Goal: Task Accomplishment & Management: Manage account settings

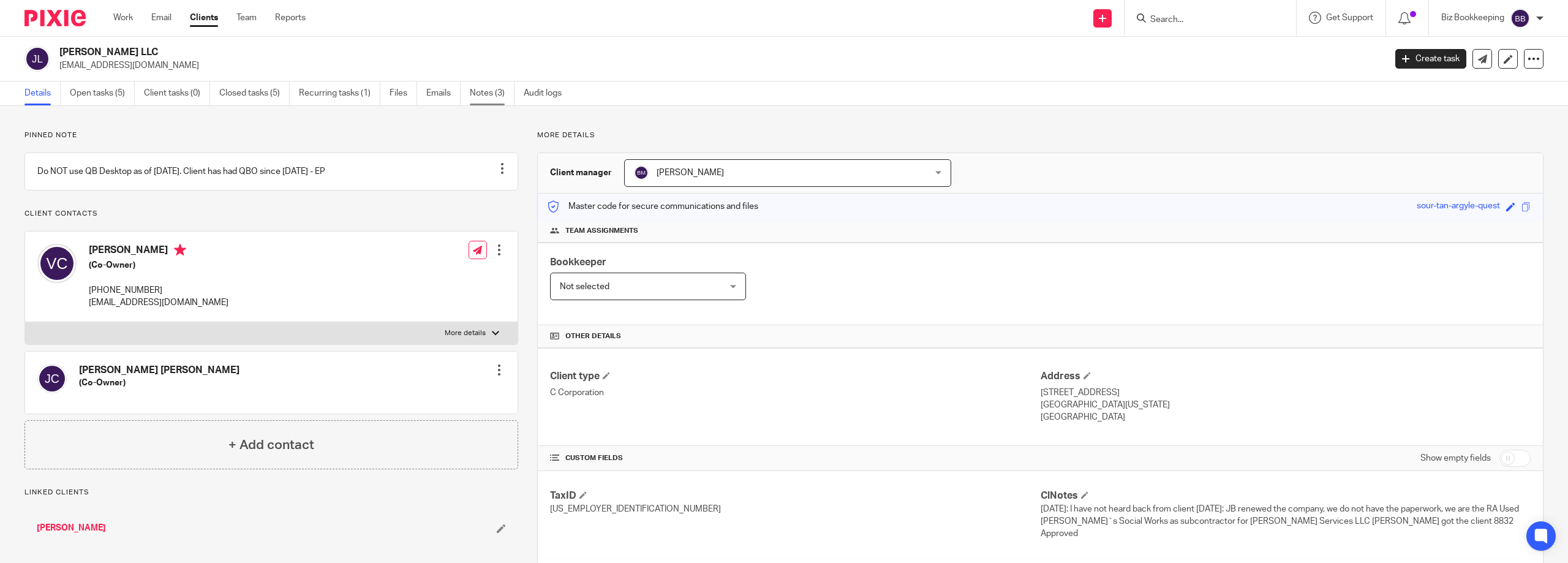
click at [481, 97] on link "Notes (3)" at bounding box center [492, 93] width 45 height 24
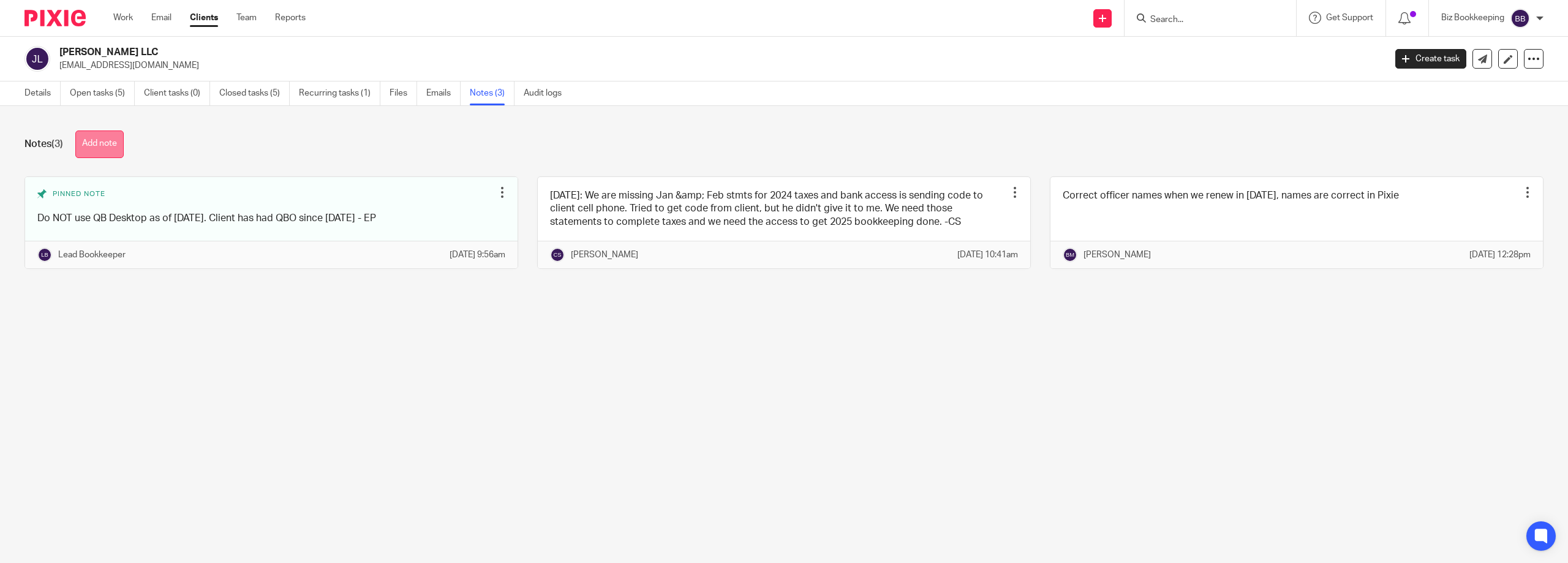
click at [104, 145] on button "Add note" at bounding box center [99, 143] width 48 height 27
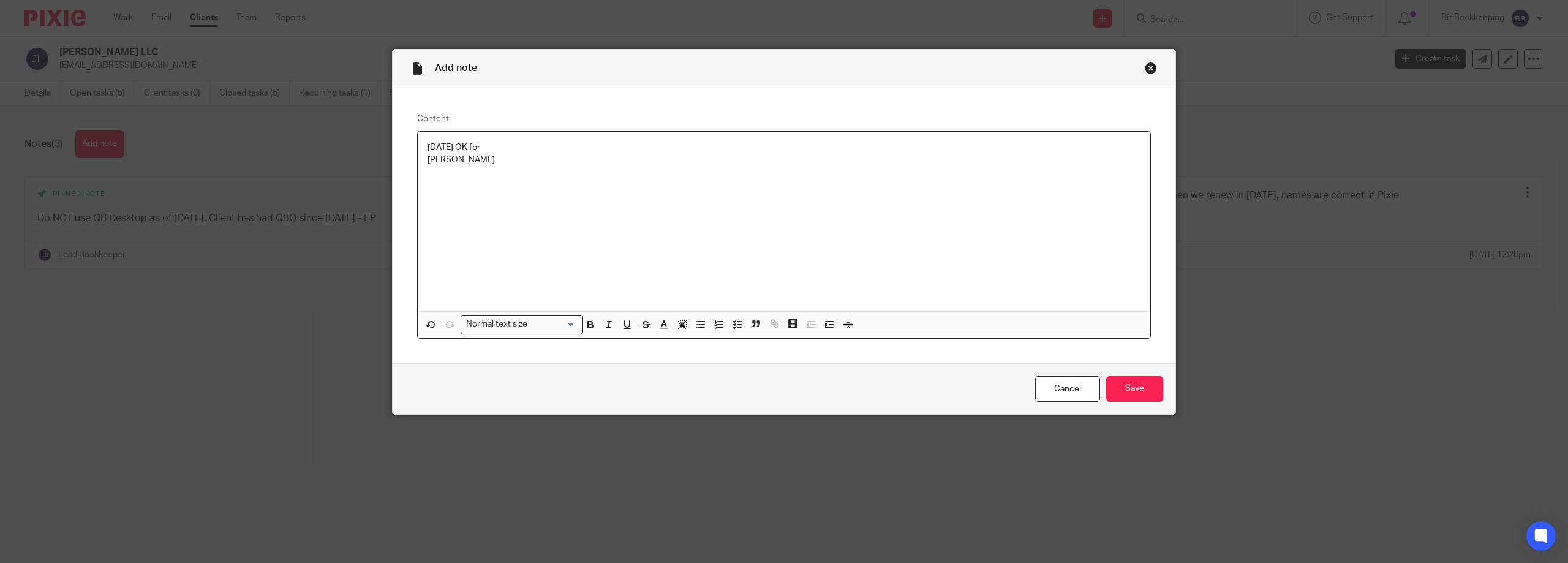
click at [428, 160] on p "[PERSON_NAME]" at bounding box center [784, 160] width 713 height 12
click at [599, 170] on div "08/25/2025 OK for Vincinte Jimenez-Coss" at bounding box center [784, 222] width 733 height 179
click at [1139, 380] on input "Save" at bounding box center [1134, 390] width 57 height 26
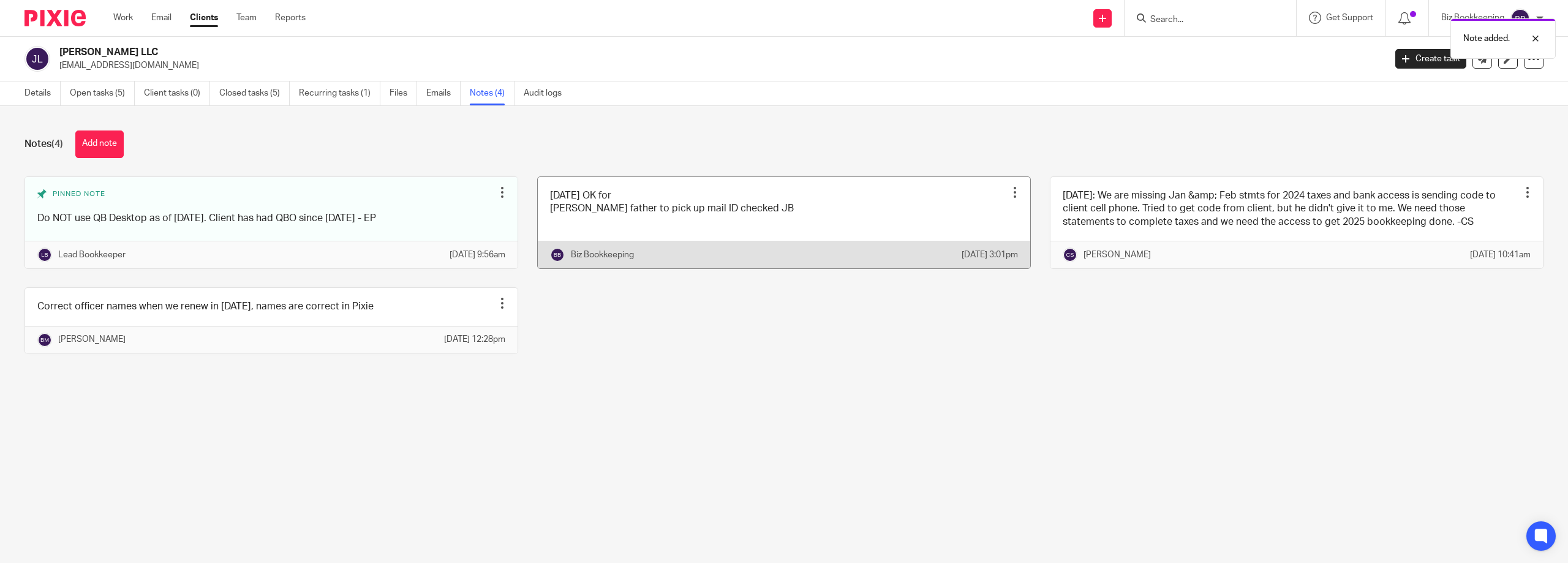
click at [1009, 196] on div at bounding box center [1015, 193] width 12 height 12
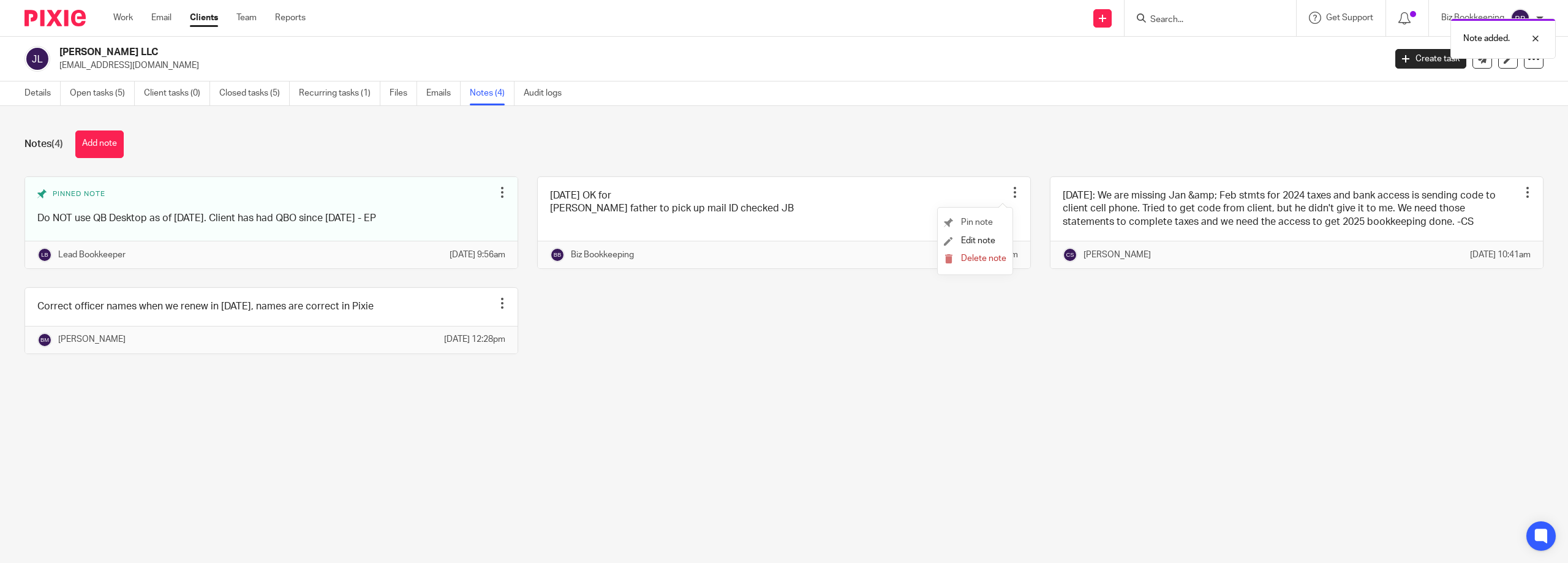
click at [1000, 216] on li "Pin note" at bounding box center [975, 223] width 62 height 18
click at [970, 219] on span "Pin note" at bounding box center [977, 223] width 32 height 9
click at [881, 154] on div "Notes (4) Add note" at bounding box center [784, 143] width 1520 height 27
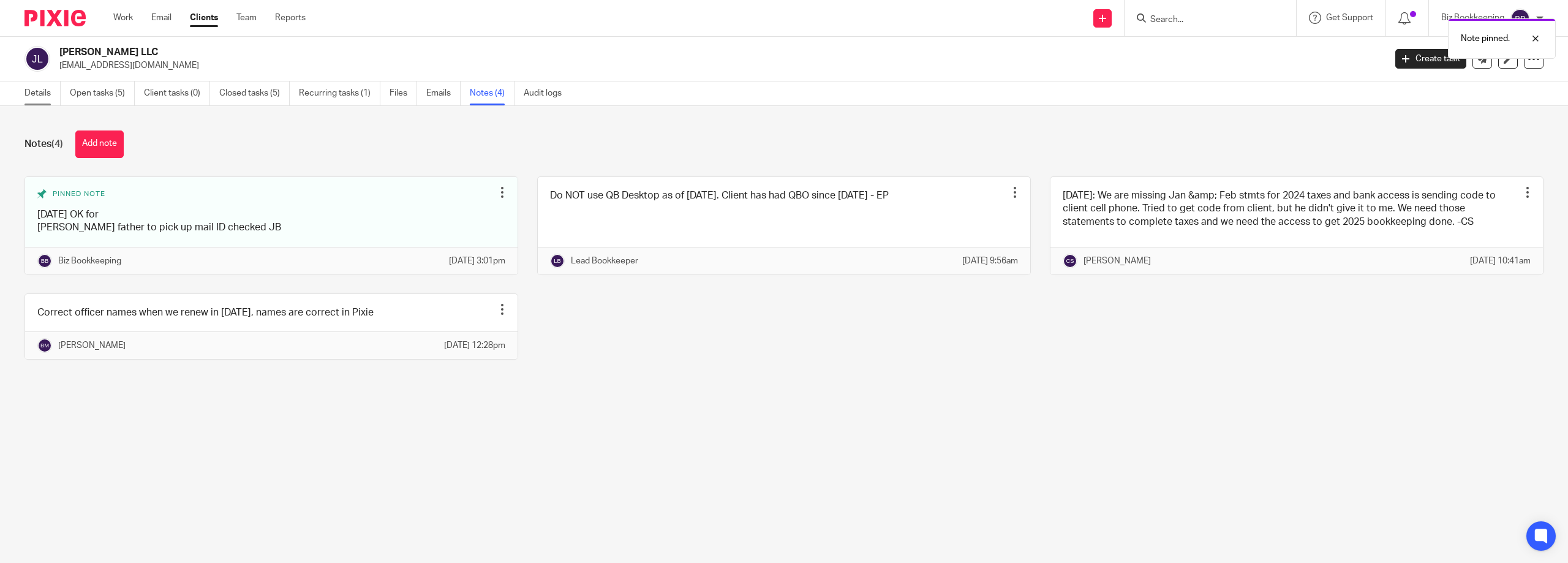
click at [48, 88] on link "Details" at bounding box center [42, 93] width 36 height 24
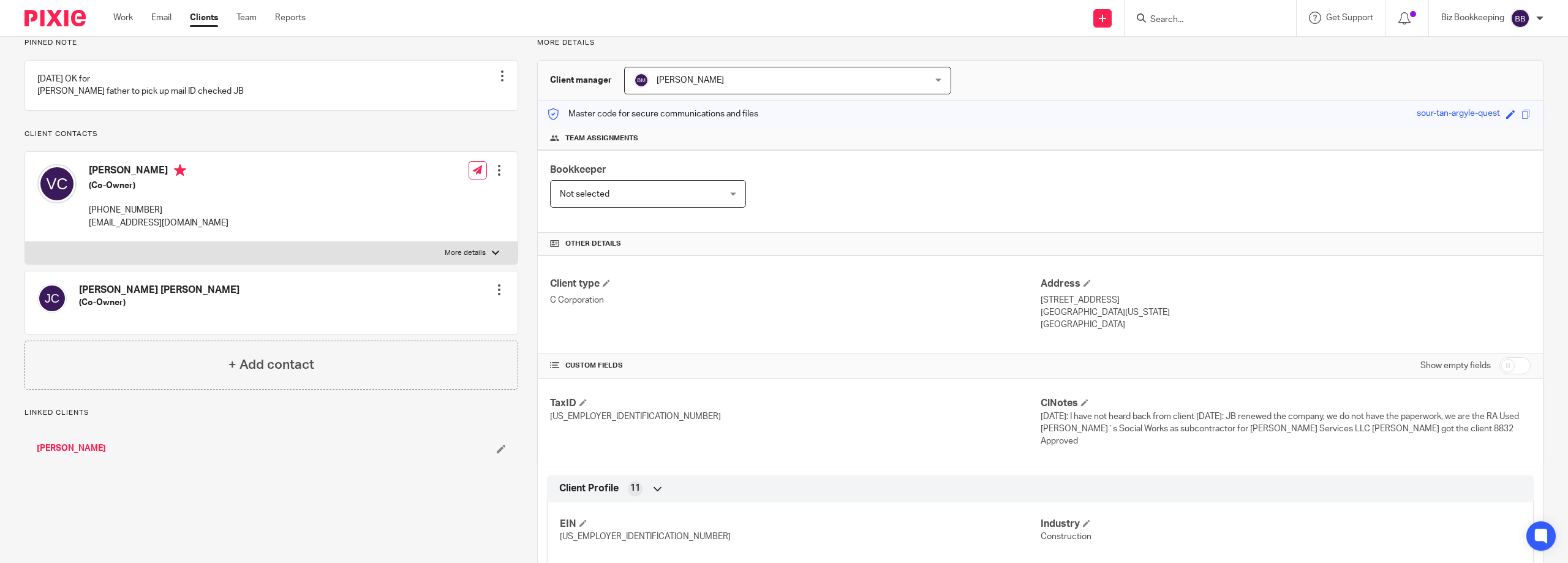
scroll to position [245, 0]
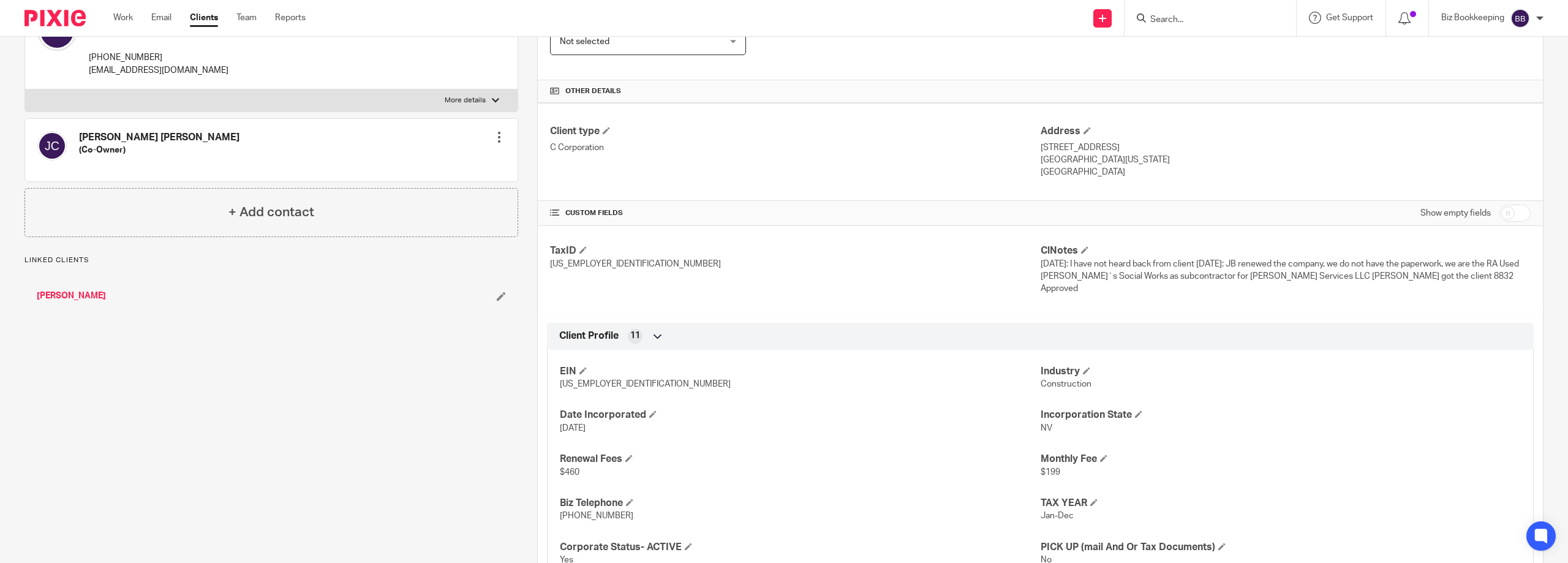
click at [1503, 212] on input "checkbox" at bounding box center [1515, 213] width 32 height 17
checkbox input "true"
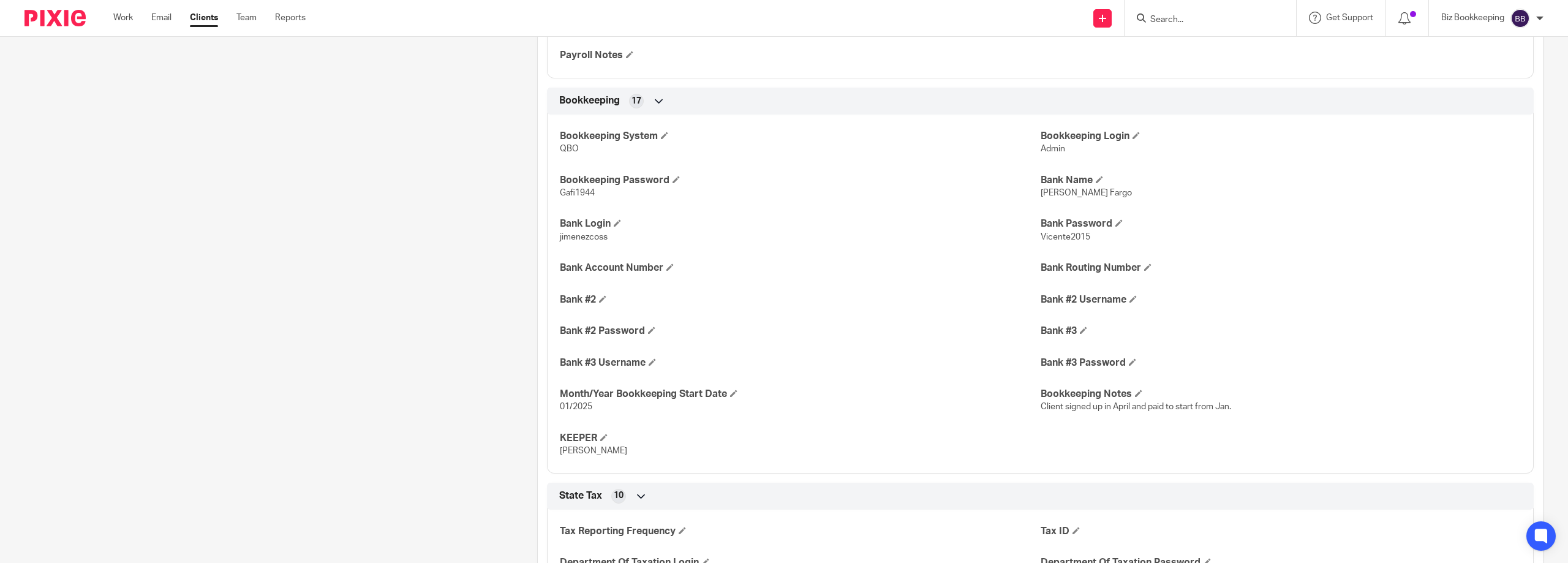
scroll to position [1256, 0]
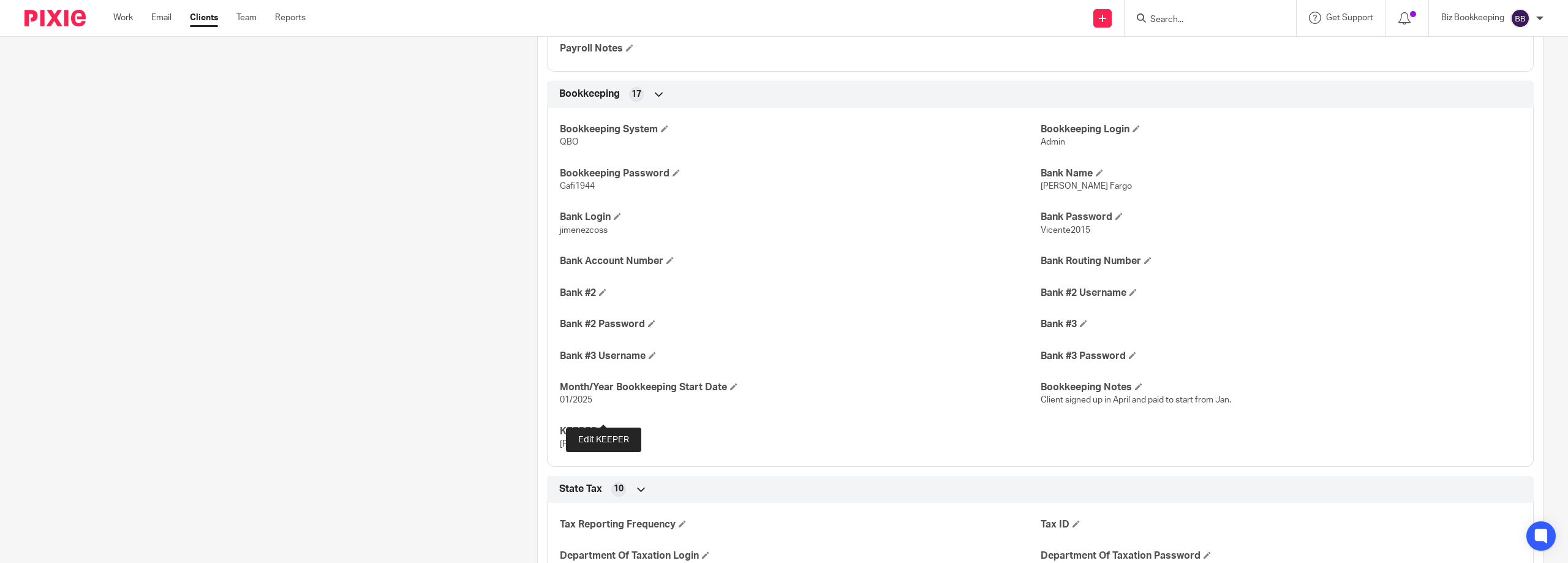
click at [601, 427] on span at bounding box center [604, 430] width 7 height 7
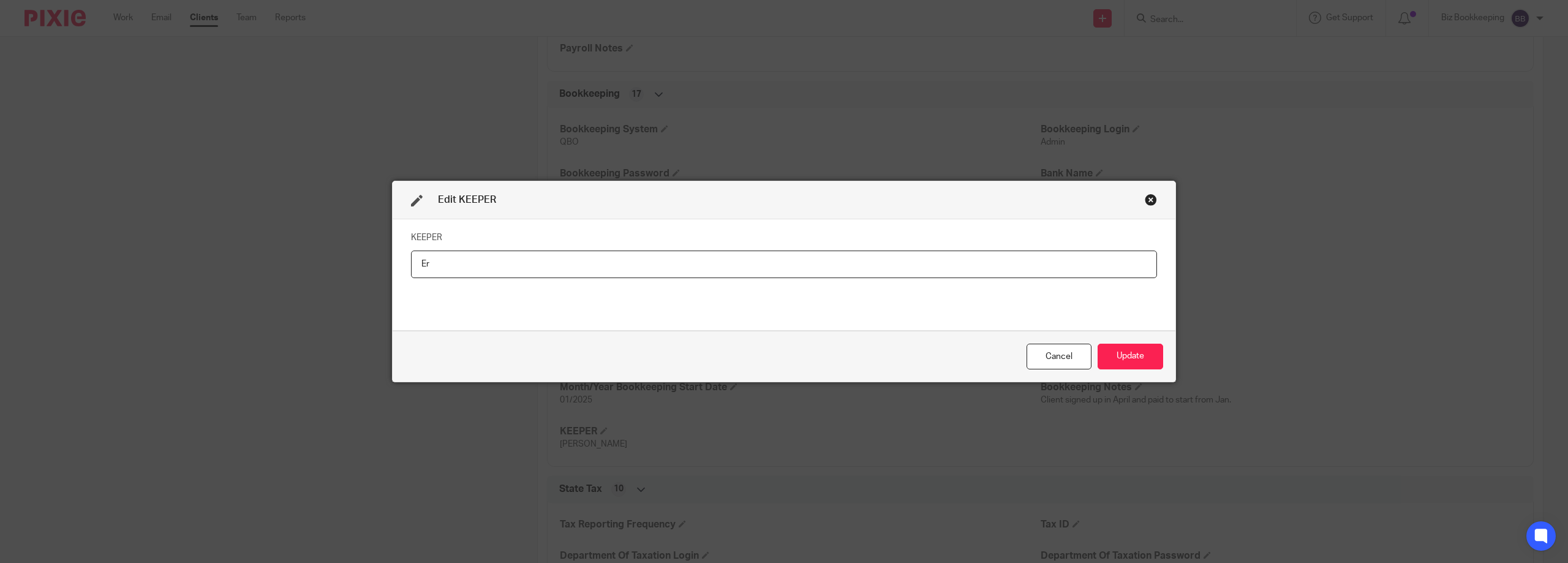
type input "E"
click at [1118, 353] on button "Update" at bounding box center [1131, 357] width 66 height 26
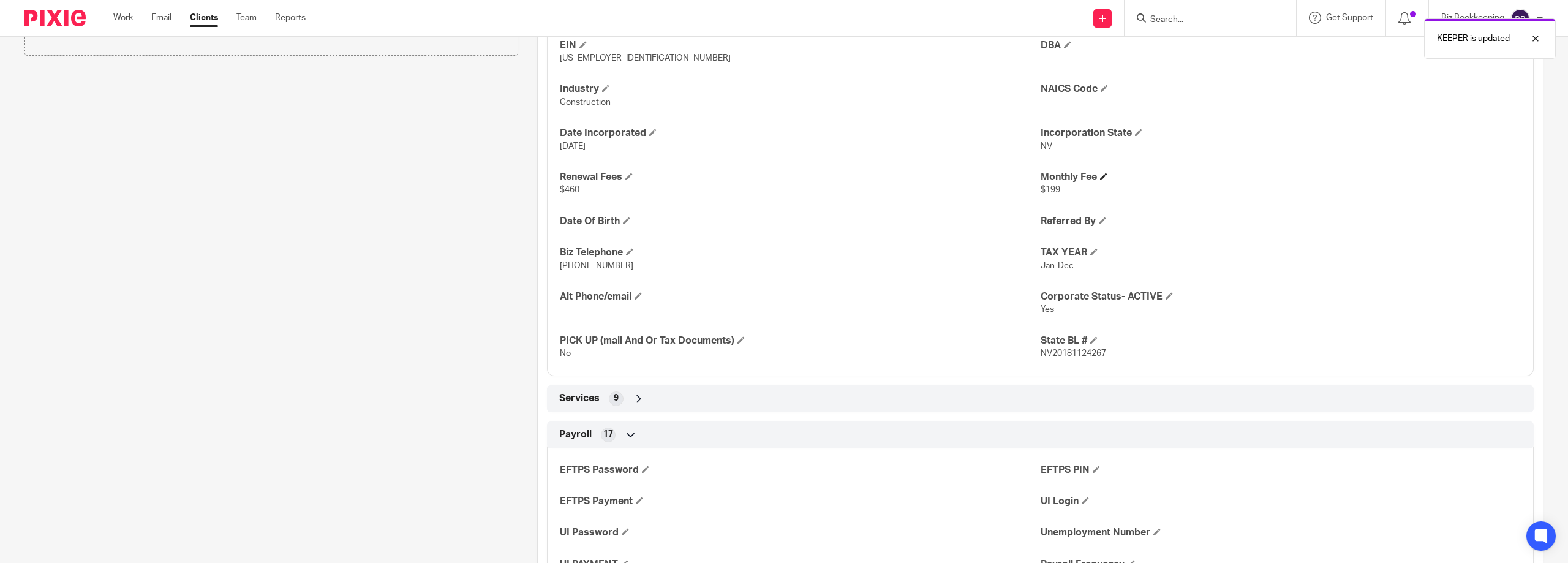
scroll to position [460, 0]
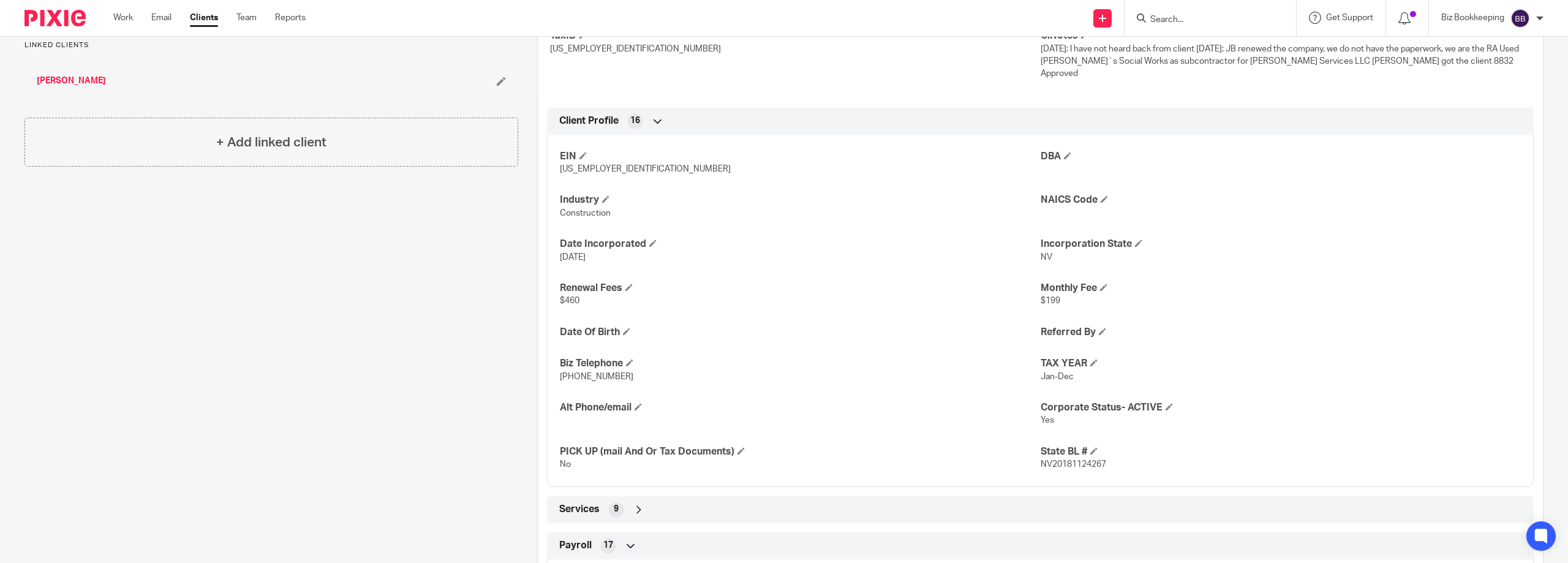
click at [1180, 18] on input "Search" at bounding box center [1204, 20] width 110 height 11
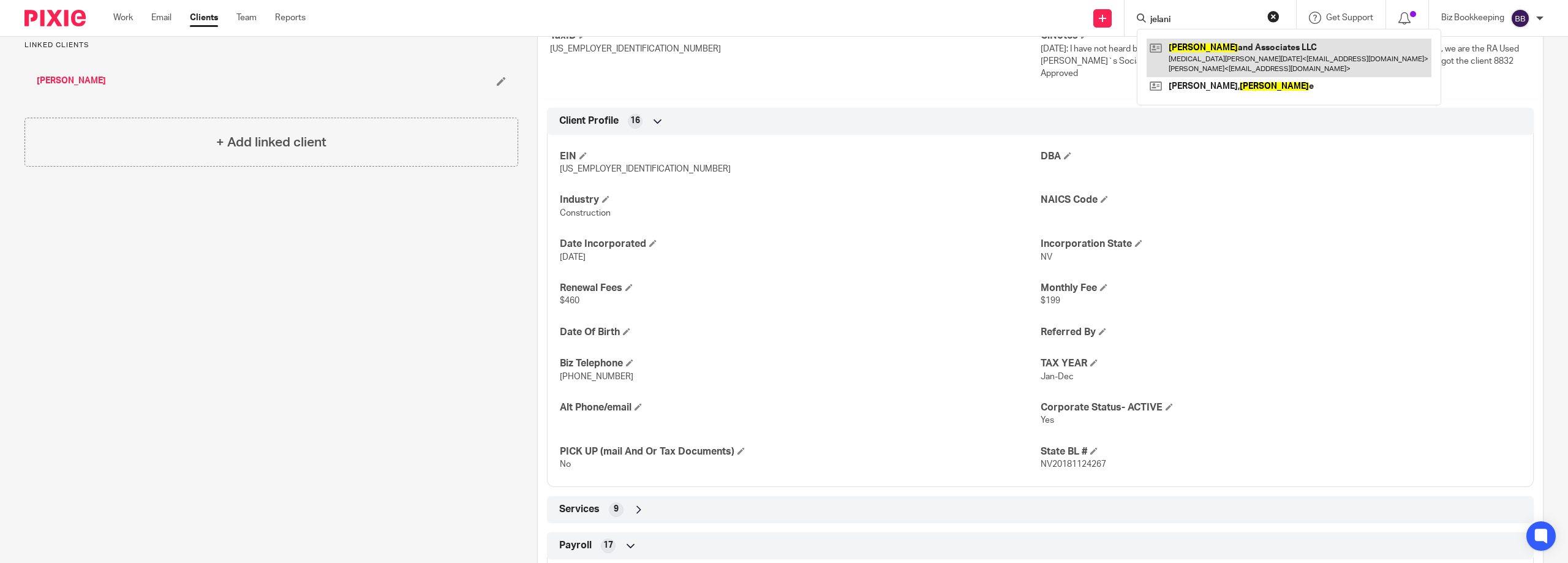
type input "jelani"
click at [1174, 54] on link at bounding box center [1289, 57] width 285 height 38
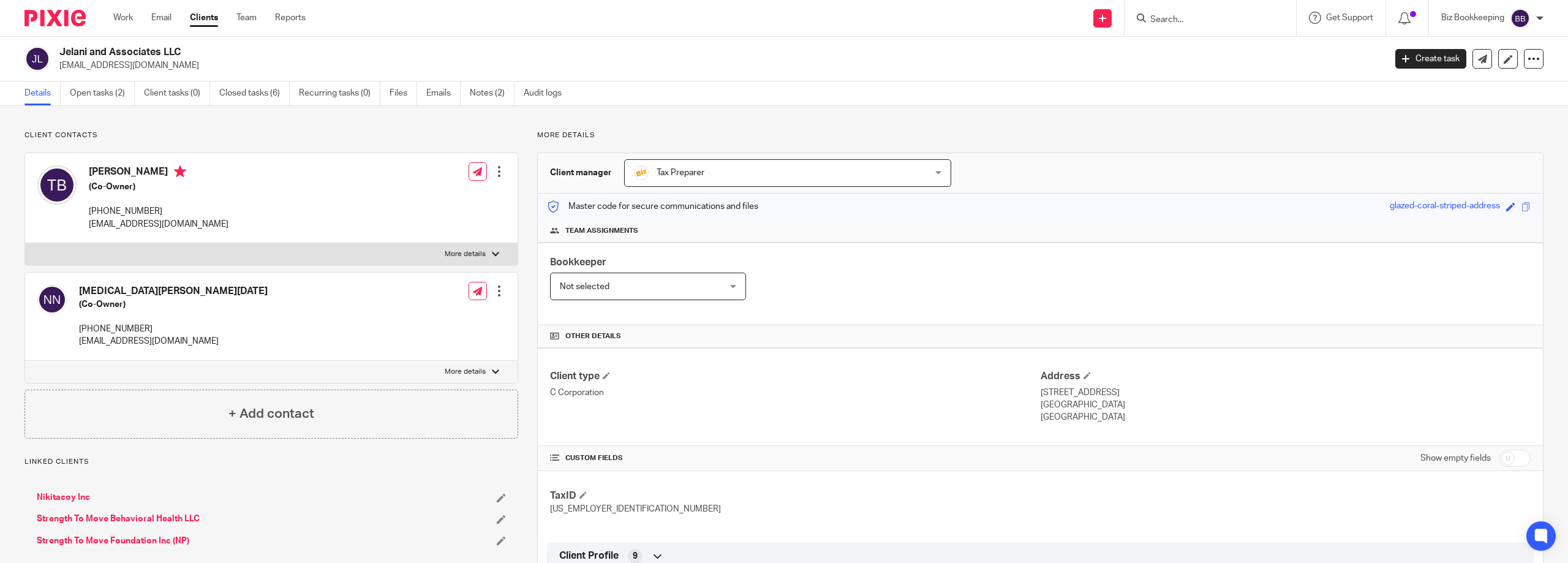
click at [1500, 454] on input "checkbox" at bounding box center [1515, 457] width 32 height 17
click at [1499, 450] on input "checkbox" at bounding box center [1515, 457] width 32 height 17
checkbox input "false"
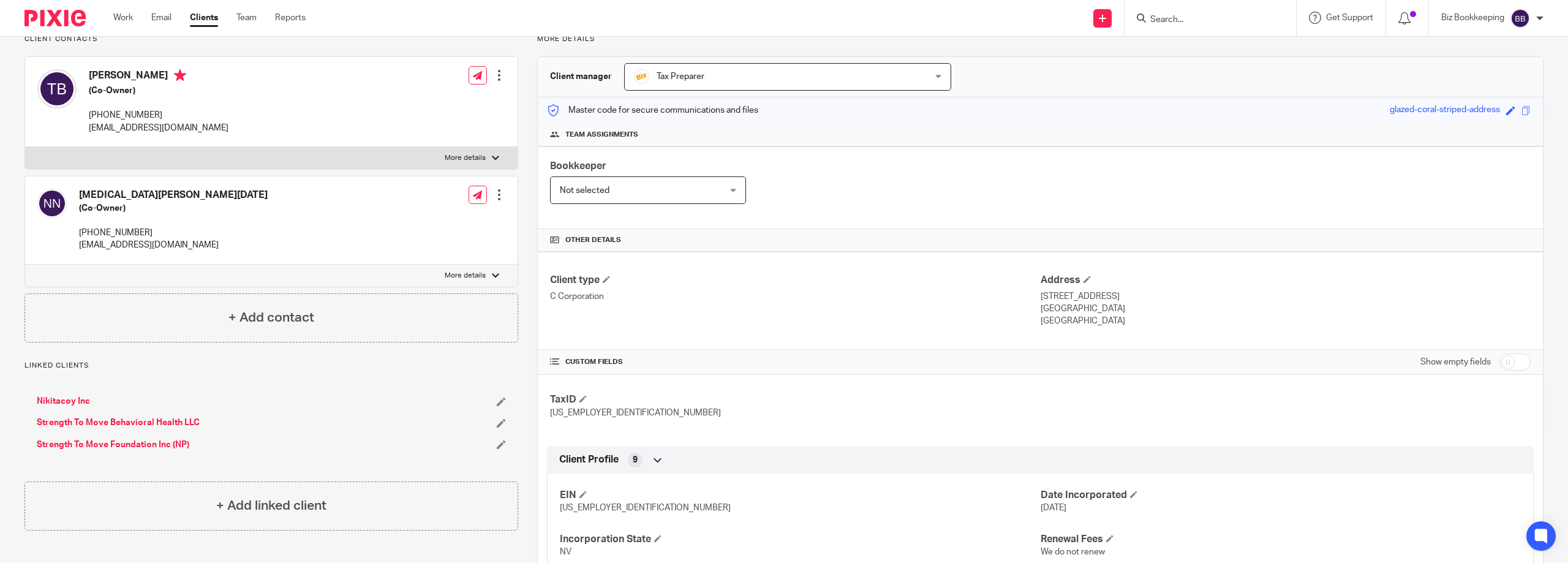
scroll to position [122, 0]
